Goal: Transaction & Acquisition: Book appointment/travel/reservation

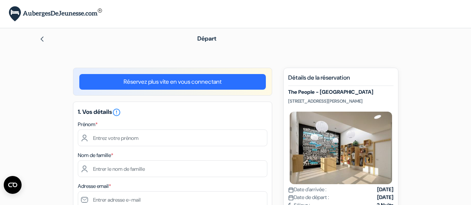
scroll to position [25, 0]
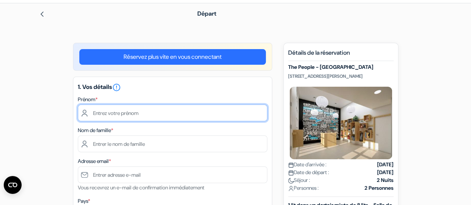
click at [219, 117] on input "text" at bounding box center [173, 113] width 190 height 17
type input "Anaïs"
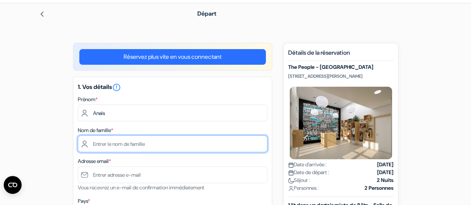
type input "[PERSON_NAME]"
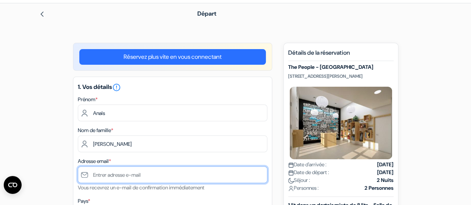
type input "[EMAIL_ADDRESS][DOMAIN_NAME]"
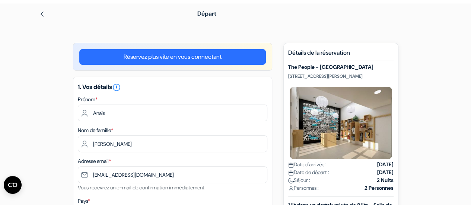
type input "0499615731"
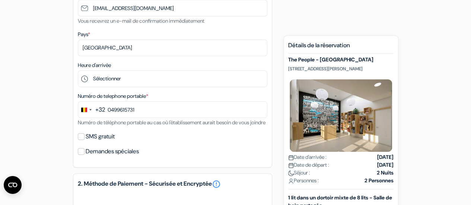
scroll to position [208, 0]
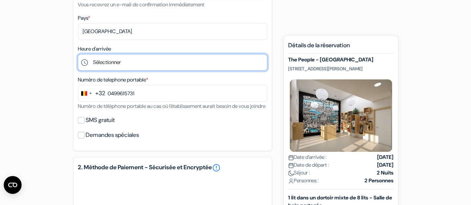
click at [228, 62] on select "Sélectionner 1:00 2:00 3:00 4:00 5:00 6:00 7:00 8:00 9:00 10:00 11:00 12:00 13:…" at bounding box center [173, 62] width 190 height 17
click at [233, 70] on select "Sélectionner 1:00 2:00 3:00 4:00 5:00 6:00 7:00 8:00 9:00 10:00 11:00 12:00 13:…" at bounding box center [173, 62] width 190 height 17
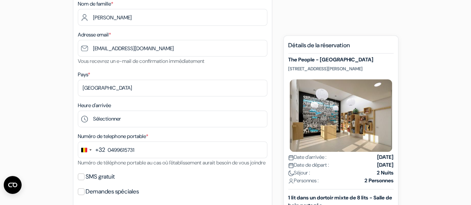
scroll to position [214, 0]
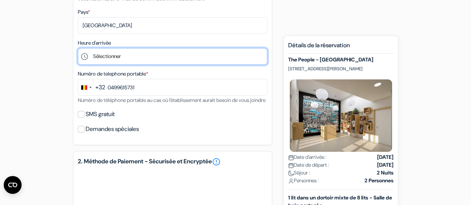
click at [166, 59] on select "Sélectionner 1:00 2:00 3:00 4:00 5:00 6:00 7:00 8:00 9:00 10:00 11:00 12:00 13:…" at bounding box center [173, 56] width 190 height 17
select select "17"
click at [78, 49] on select "Sélectionner 1:00 2:00 3:00 4:00 5:00 6:00 7:00 8:00 9:00 10:00 11:00 12:00 13:…" at bounding box center [173, 56] width 190 height 17
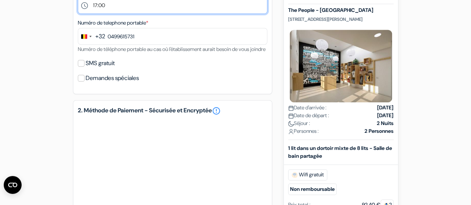
scroll to position [268, 0]
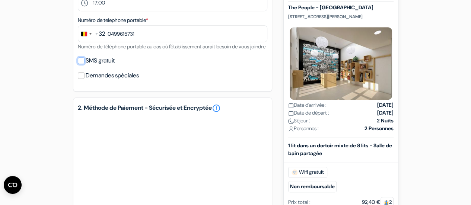
click at [78, 64] on input "SMS gratuit" at bounding box center [81, 60] width 7 height 7
checkbox input "true"
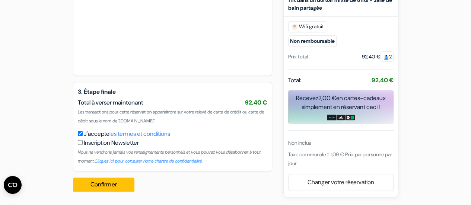
scroll to position [444, 0]
click at [105, 180] on button "Confirmer Loading..." at bounding box center [104, 185] width 62 height 14
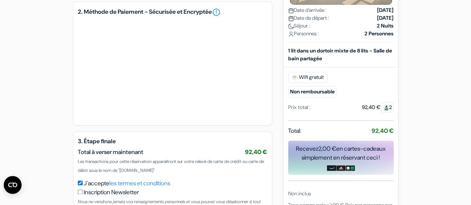
scroll to position [445, 0]
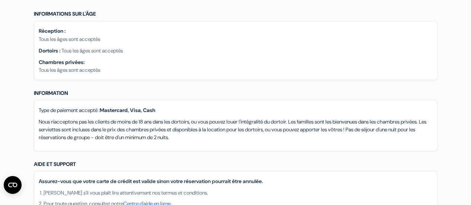
scroll to position [671, 0]
